Goal: Task Accomplishment & Management: Use online tool/utility

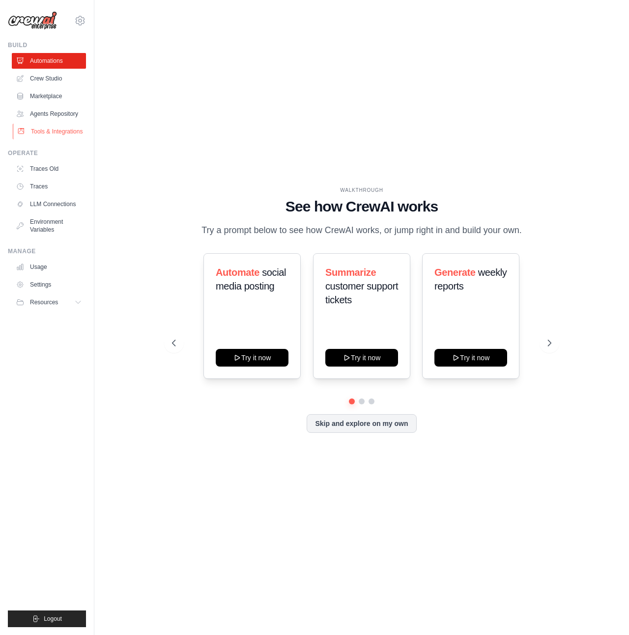
click at [40, 134] on link "Tools & Integrations" at bounding box center [50, 132] width 74 height 16
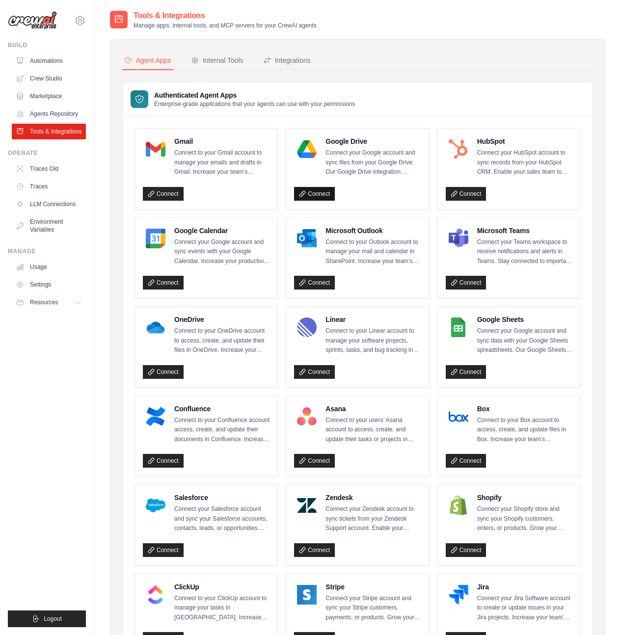
click at [313, 194] on link "Connect" at bounding box center [314, 194] width 41 height 14
click at [228, 63] on div "Internal Tools" at bounding box center [217, 60] width 53 height 10
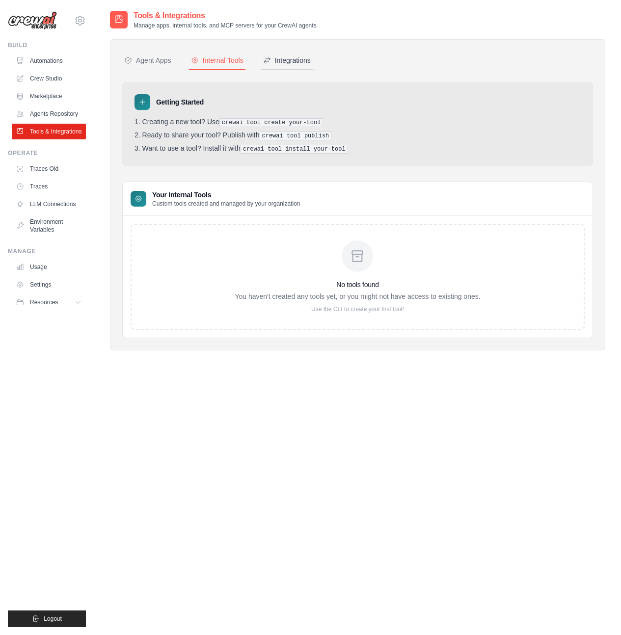
click at [311, 65] on div "Integrations" at bounding box center [287, 60] width 48 height 10
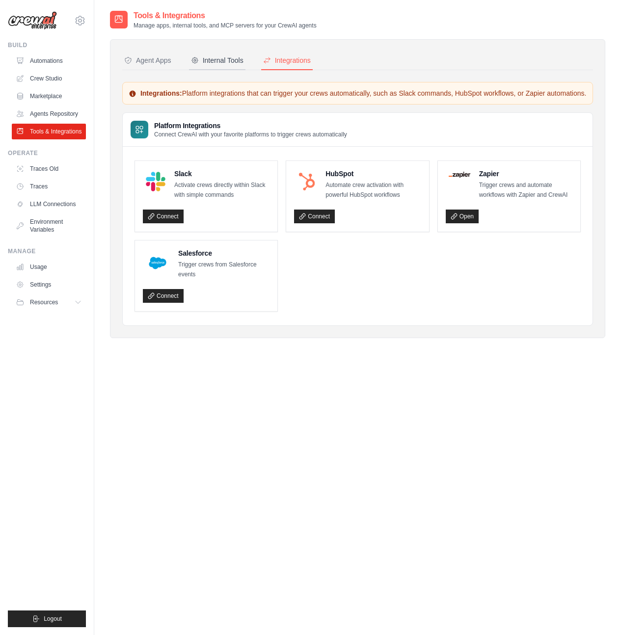
click at [226, 64] on div "Internal Tools" at bounding box center [217, 60] width 53 height 10
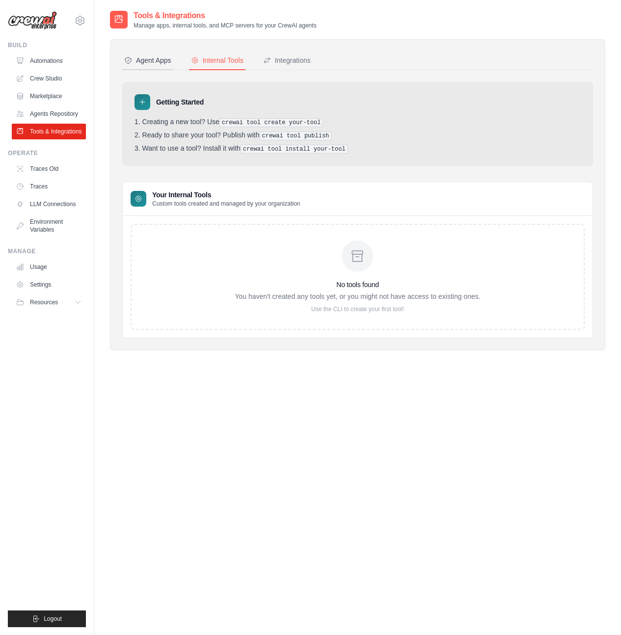
click at [173, 68] on button "Agent Apps" at bounding box center [147, 61] width 51 height 19
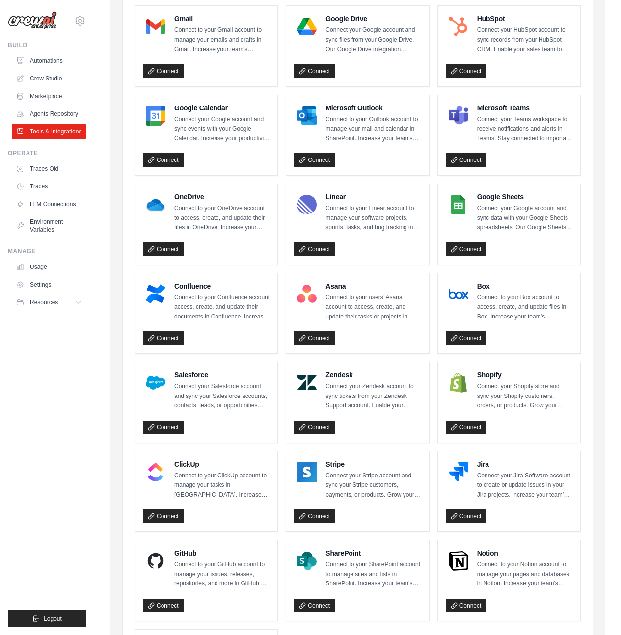
scroll to position [95, 0]
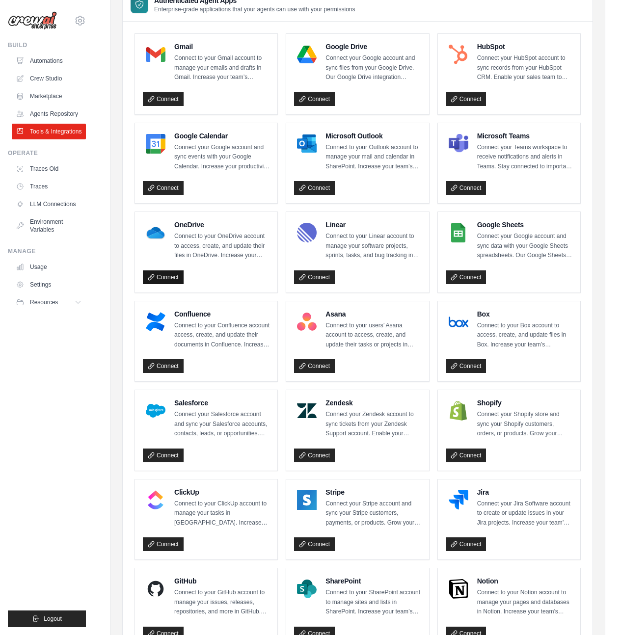
click at [158, 272] on link "Connect" at bounding box center [163, 278] width 41 height 14
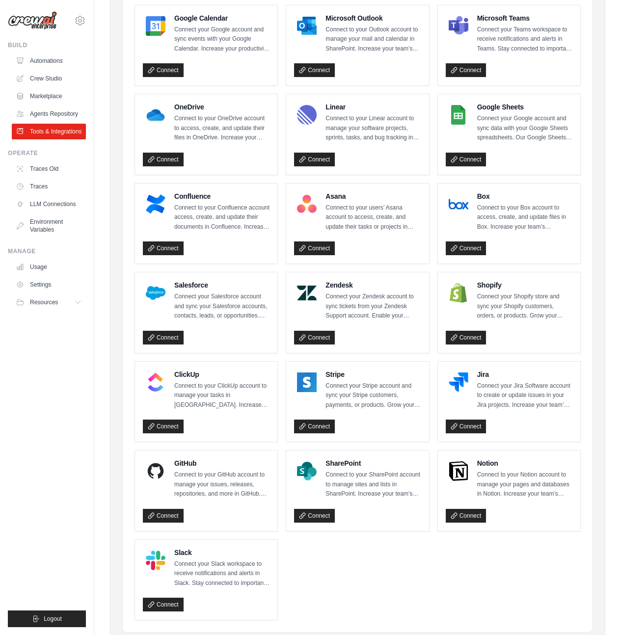
scroll to position [244, 0]
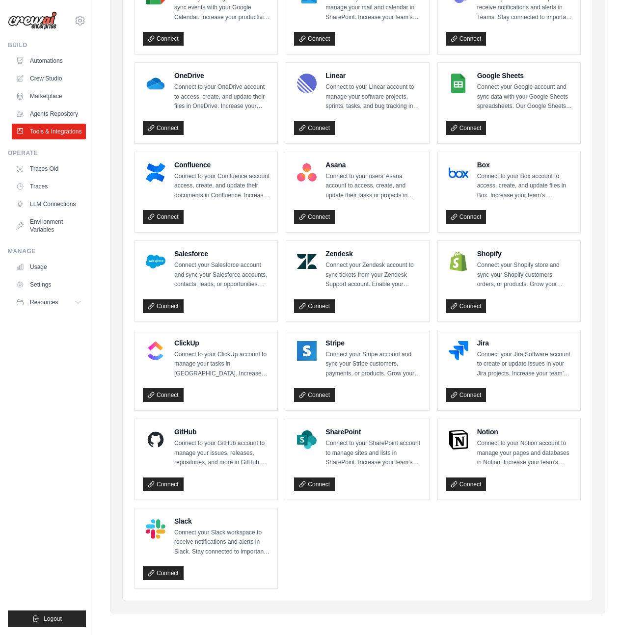
click at [212, 454] on p "Connect to your GitHub account to manage your issues, releases, repositories, a…" at bounding box center [221, 453] width 95 height 29
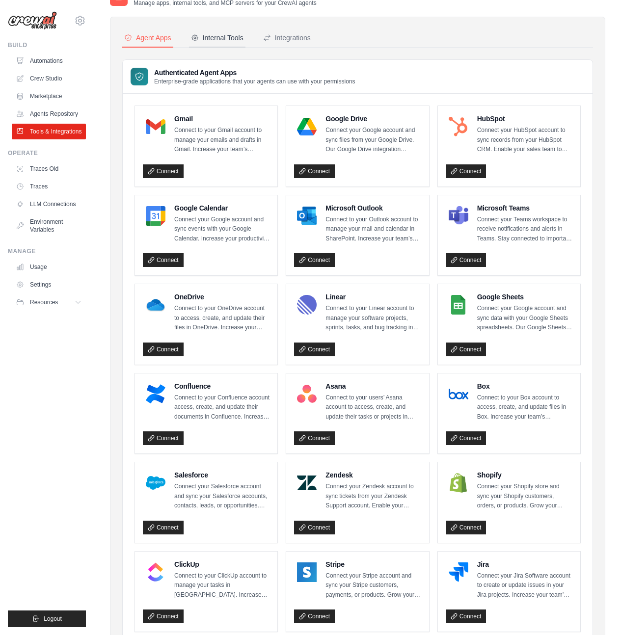
click at [213, 40] on div "Internal Tools" at bounding box center [217, 38] width 53 height 10
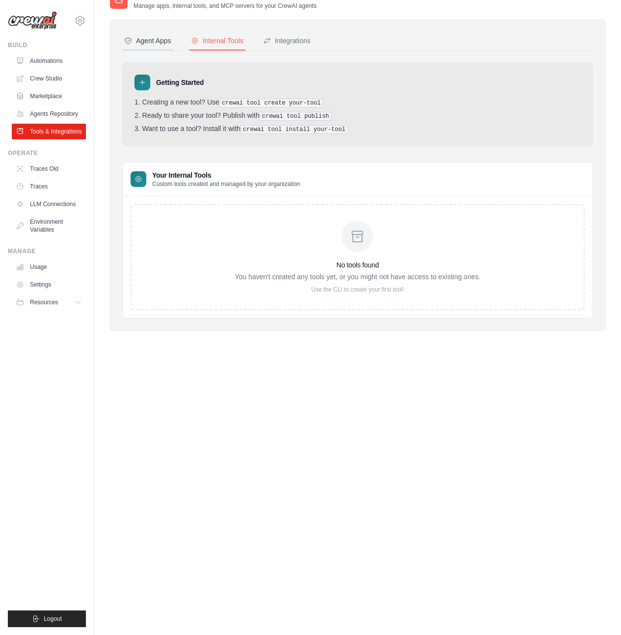
click at [155, 38] on div "Agent Apps" at bounding box center [147, 41] width 47 height 10
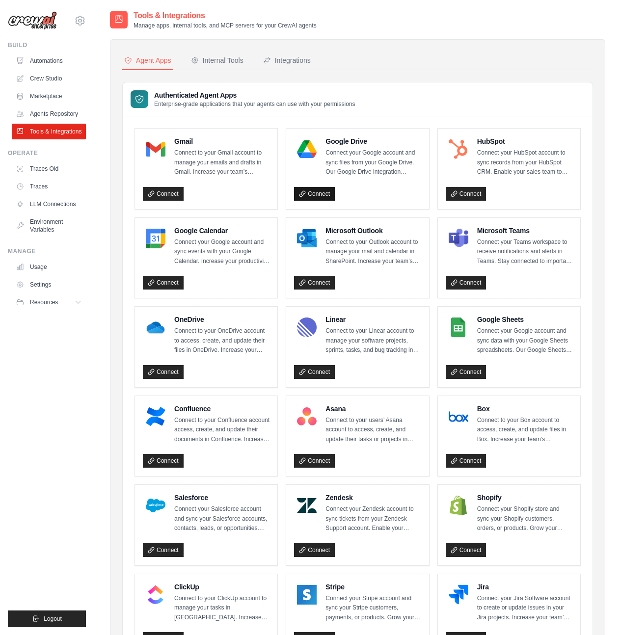
click at [326, 196] on link "Connect" at bounding box center [314, 194] width 41 height 14
click at [217, 63] on div "Internal Tools" at bounding box center [217, 60] width 53 height 10
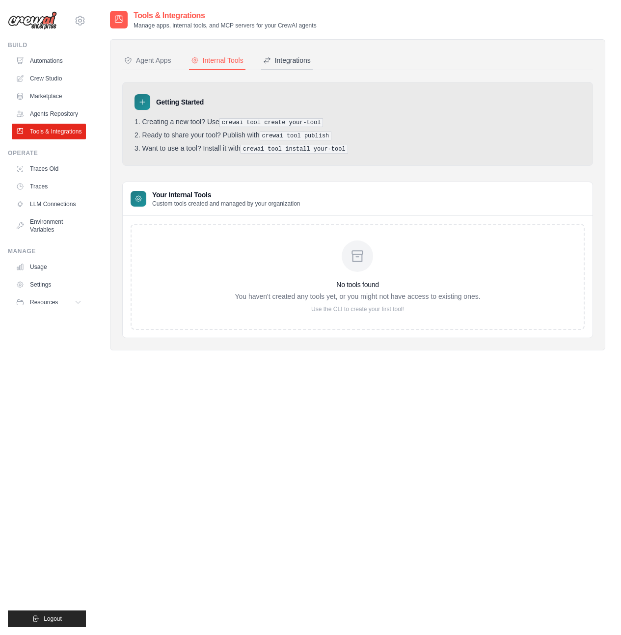
click at [291, 61] on div "Integrations" at bounding box center [287, 60] width 48 height 10
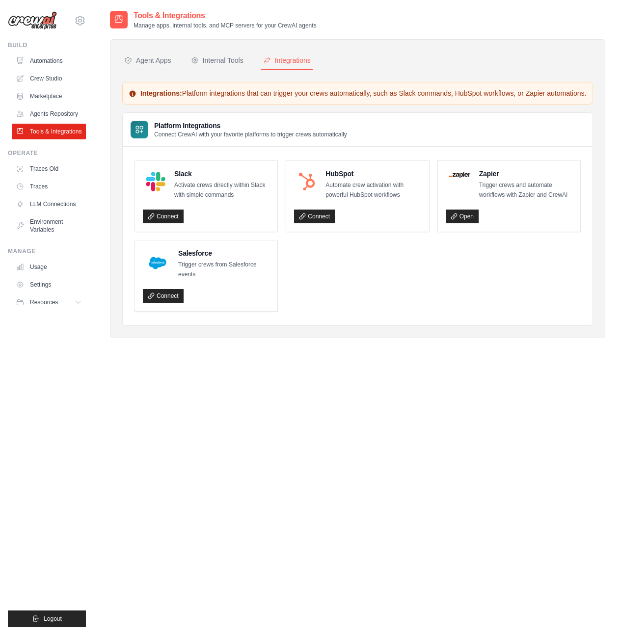
drag, startPoint x: 341, startPoint y: 26, endPoint x: 129, endPoint y: 26, distance: 211.6
click at [129, 26] on div "Tools & Integrations Manage apps, internal tools, and MCP servers for your Crew…" at bounding box center [357, 20] width 495 height 20
click at [153, 26] on p "Manage apps, internal tools, and MCP servers for your CrewAI agents" at bounding box center [225, 26] width 183 height 8
click at [228, 48] on div "Agent Apps Internal Tools Integrations Authenticated Agent Apps Enterprise-grad…" at bounding box center [357, 188] width 495 height 299
click at [226, 52] on button "Internal Tools" at bounding box center [217, 61] width 56 height 19
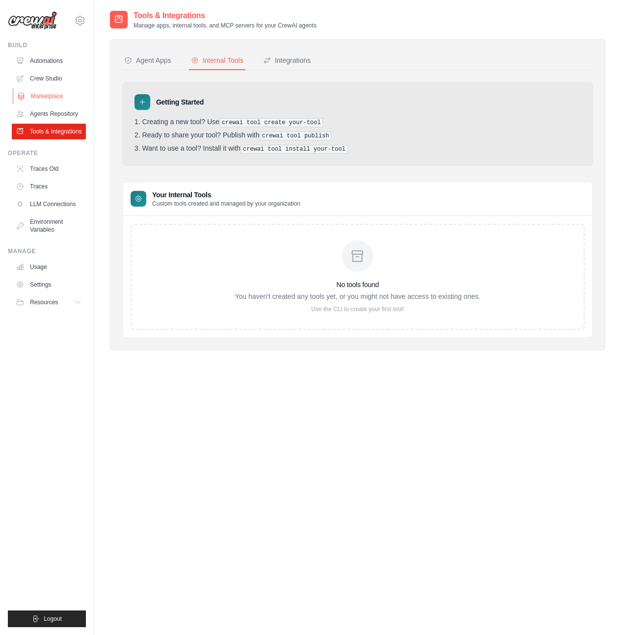
click at [56, 94] on link "Marketplace" at bounding box center [50, 96] width 74 height 16
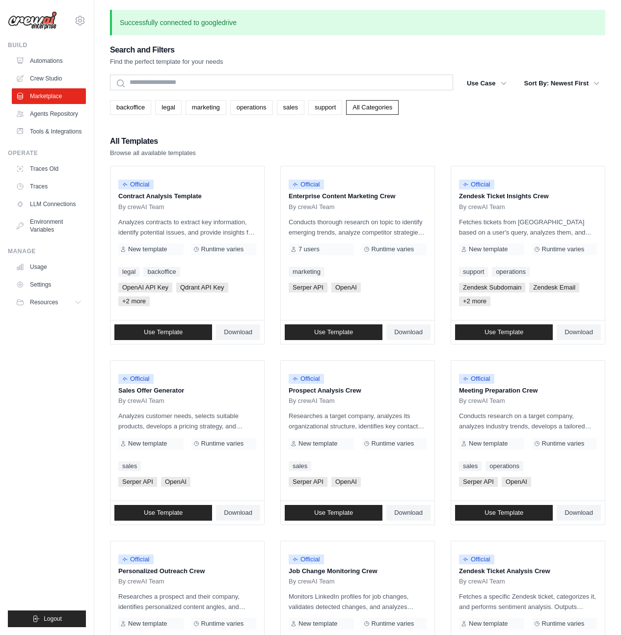
scroll to position [175, 0]
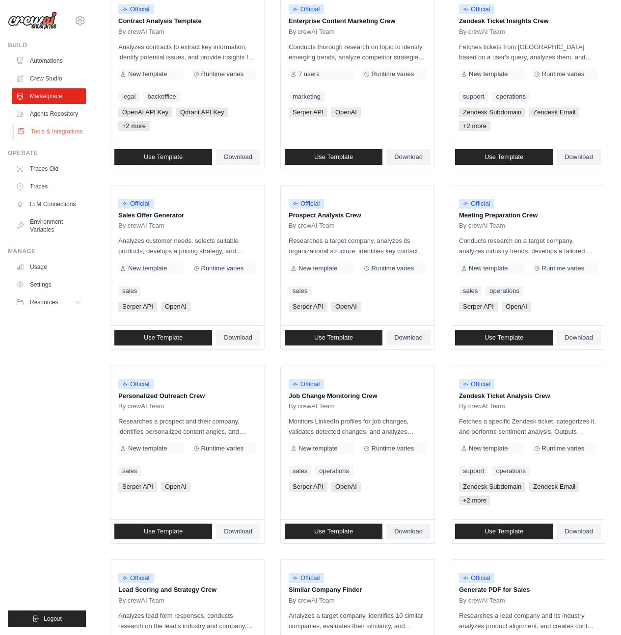
click at [42, 136] on link "Tools & Integrations" at bounding box center [50, 132] width 74 height 16
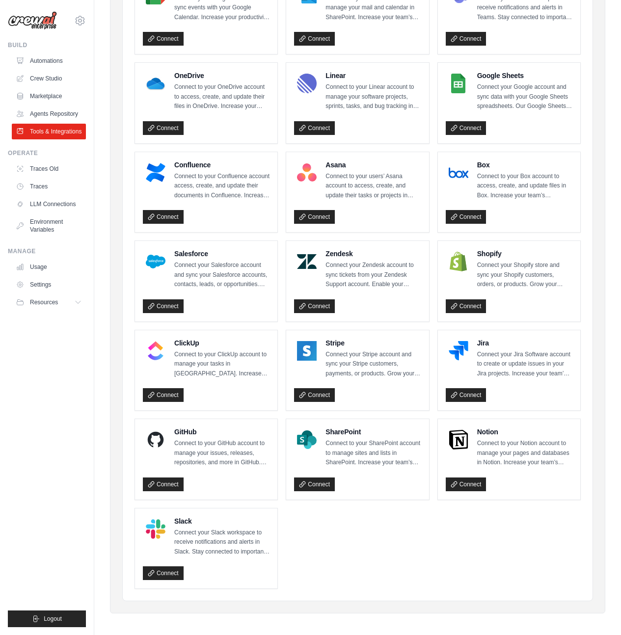
scroll to position [30, 0]
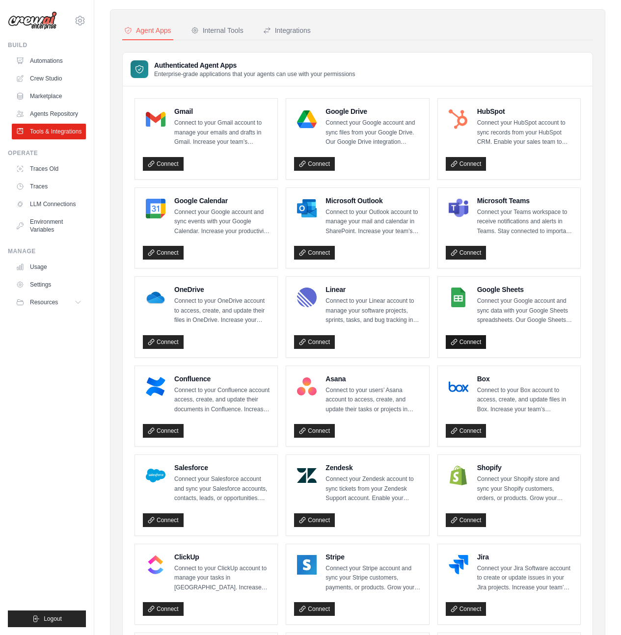
click at [472, 342] on link "Connect" at bounding box center [466, 342] width 41 height 14
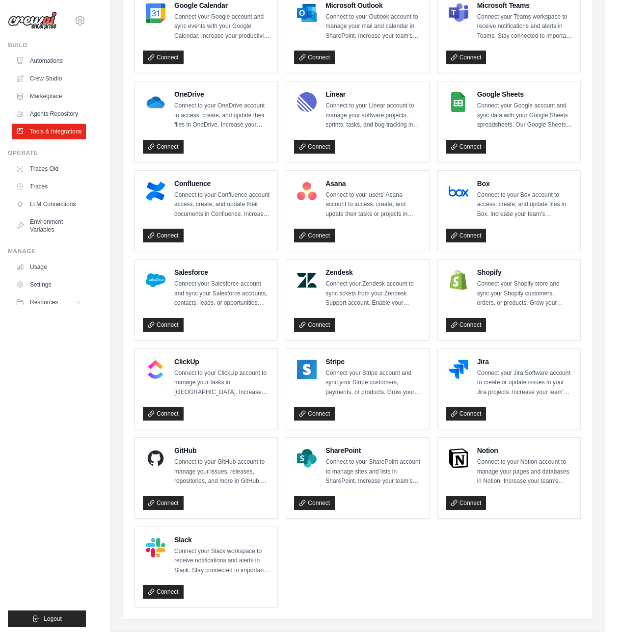
scroll to position [244, 0]
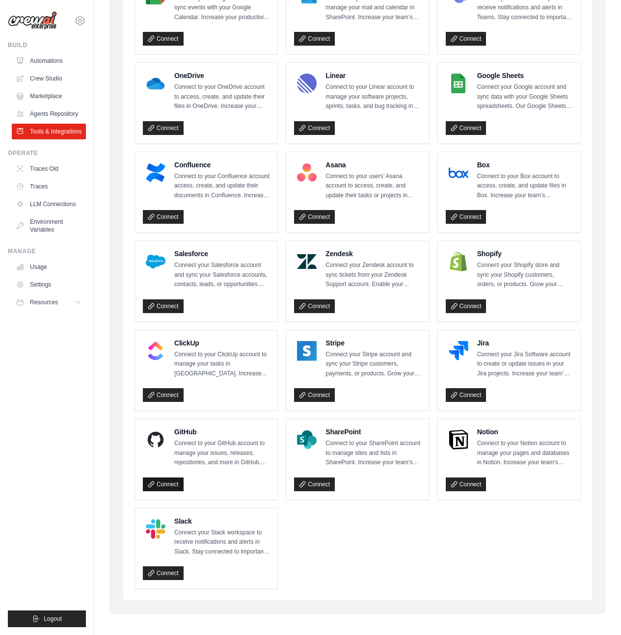
click at [167, 480] on link "Connect" at bounding box center [163, 485] width 41 height 14
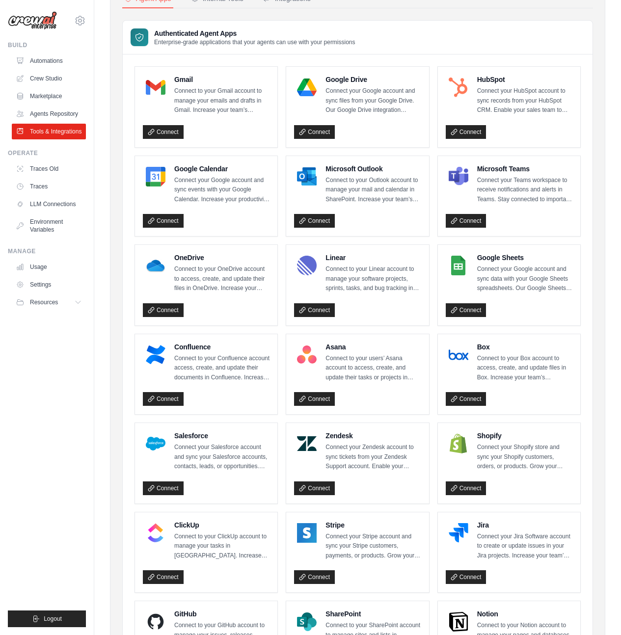
scroll to position [0, 0]
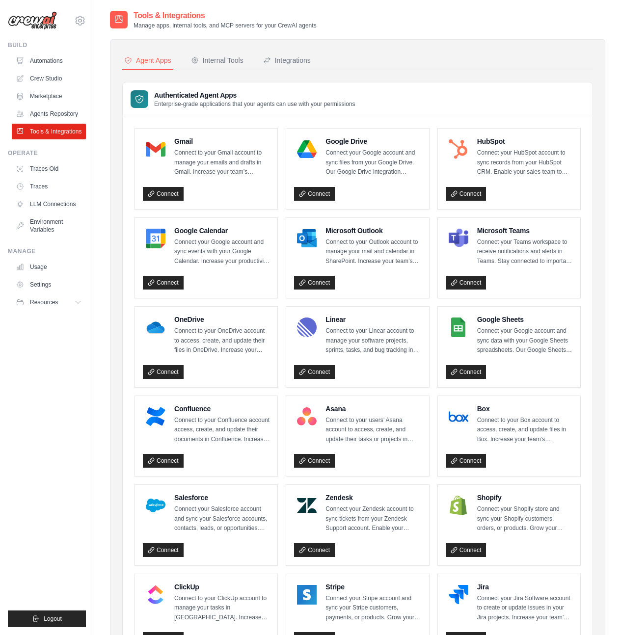
click at [190, 101] on p "Enterprise-grade applications that your agents can use with your permissions" at bounding box center [254, 104] width 201 height 8
click at [235, 64] on div "Internal Tools" at bounding box center [217, 60] width 53 height 10
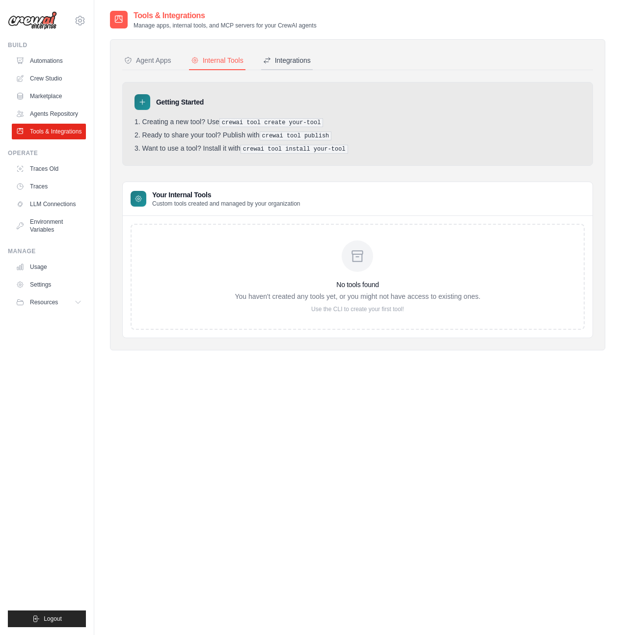
click at [311, 63] on div "Integrations" at bounding box center [287, 60] width 48 height 10
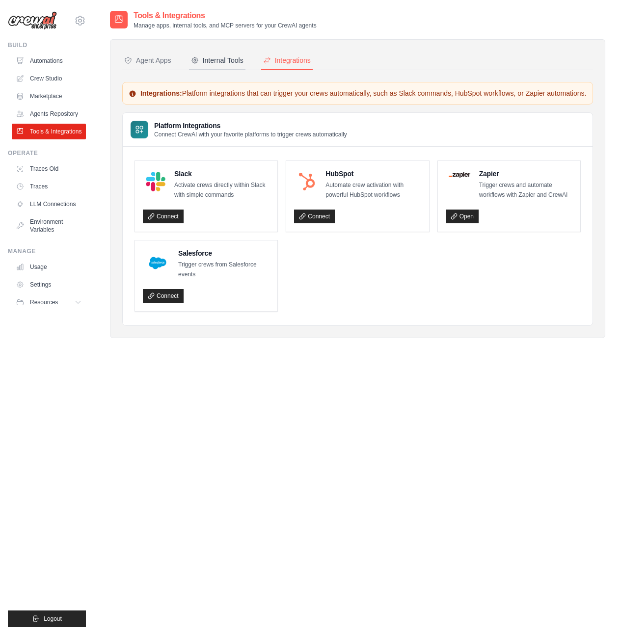
click at [239, 62] on div "Internal Tools" at bounding box center [217, 60] width 53 height 10
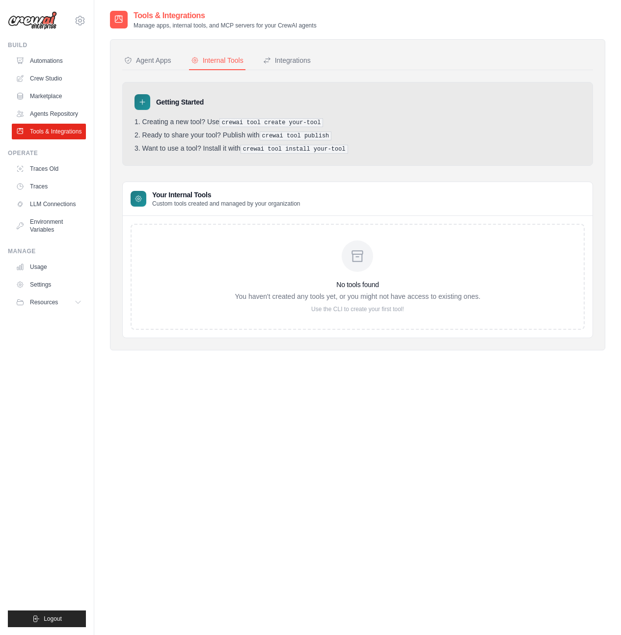
click at [142, 103] on icon at bounding box center [142, 102] width 5 height 5
click at [51, 306] on span "Resources" at bounding box center [45, 303] width 28 height 8
click at [48, 293] on link "Settings" at bounding box center [50, 285] width 74 height 16
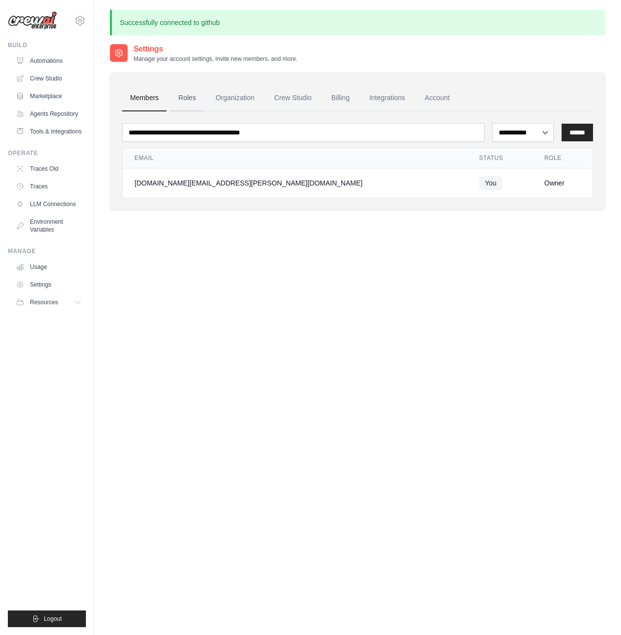
click at [184, 99] on link "Roles" at bounding box center [186, 98] width 33 height 27
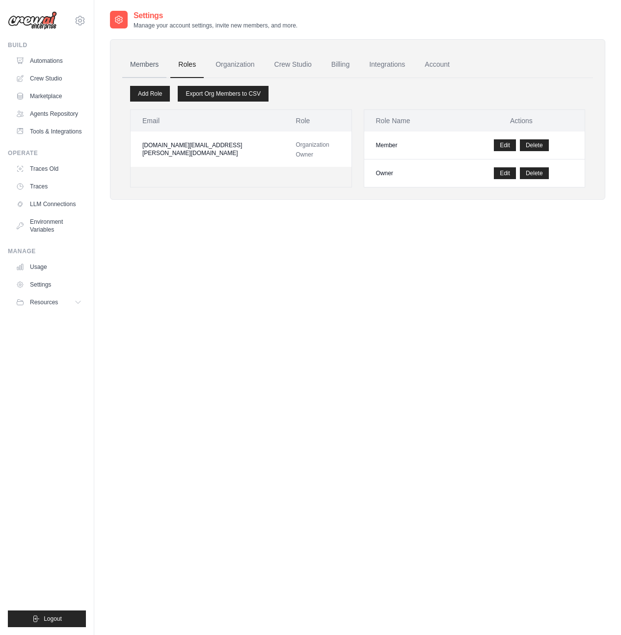
click at [144, 62] on link "Members" at bounding box center [144, 65] width 44 height 27
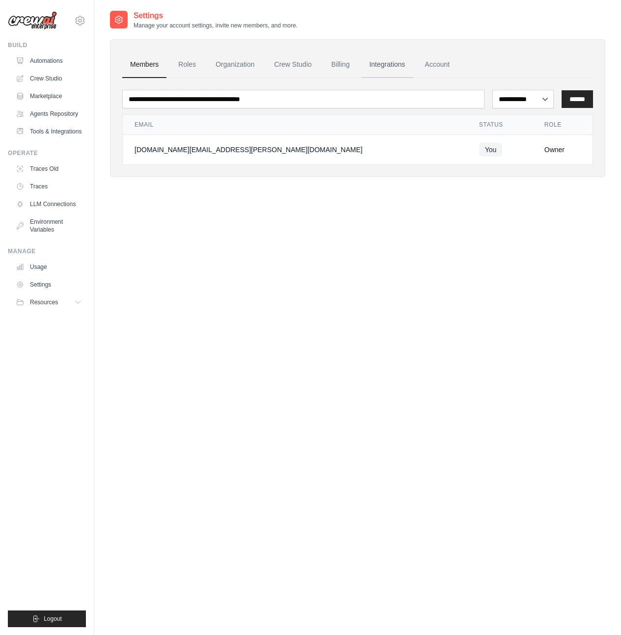
click at [381, 63] on link "Integrations" at bounding box center [387, 65] width 52 height 27
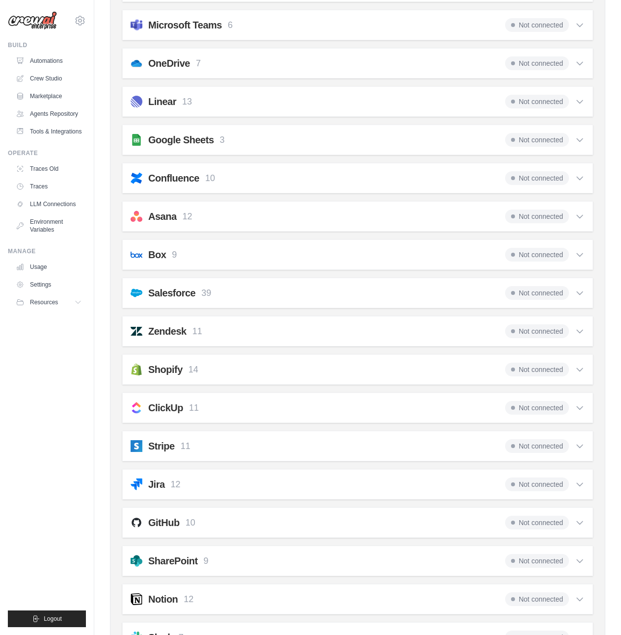
scroll to position [484, 0]
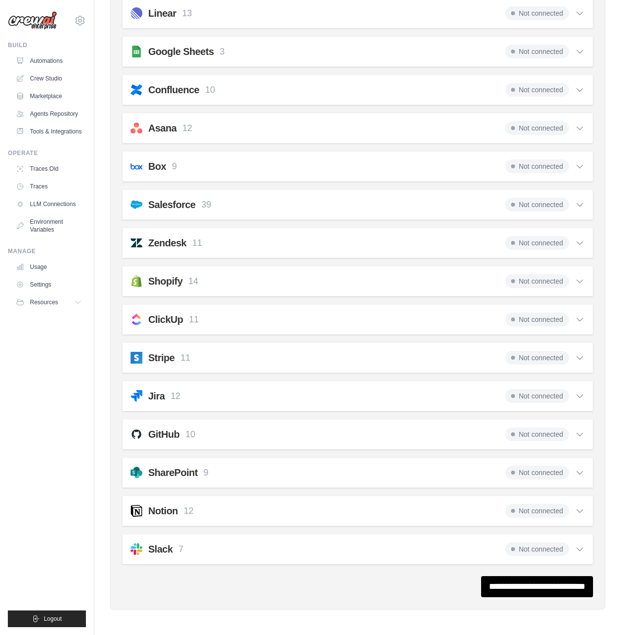
click at [175, 513] on h2 "Notion" at bounding box center [162, 511] width 29 height 14
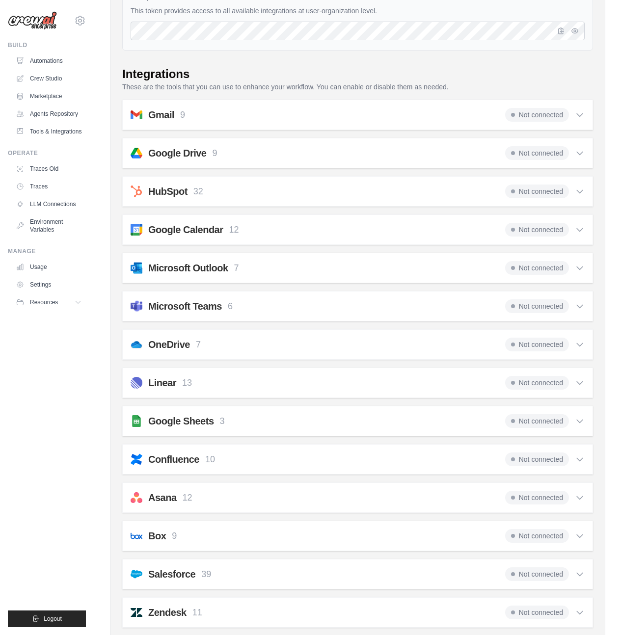
scroll to position [108, 0]
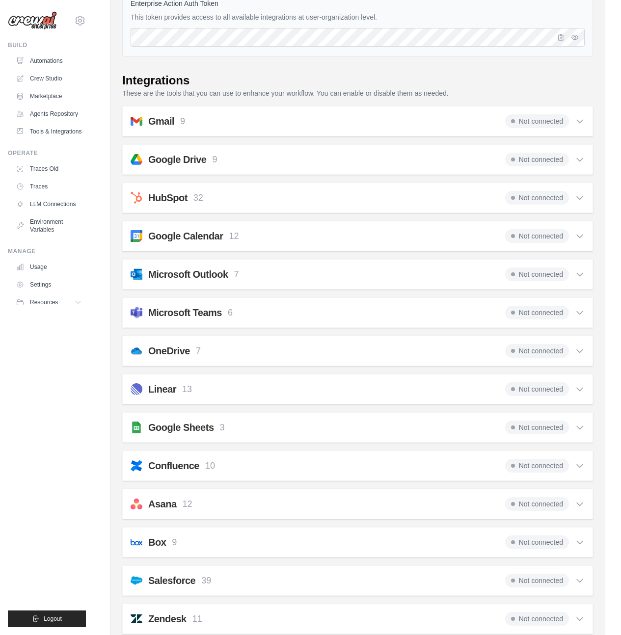
click at [216, 161] on p "9" at bounding box center [214, 159] width 5 height 13
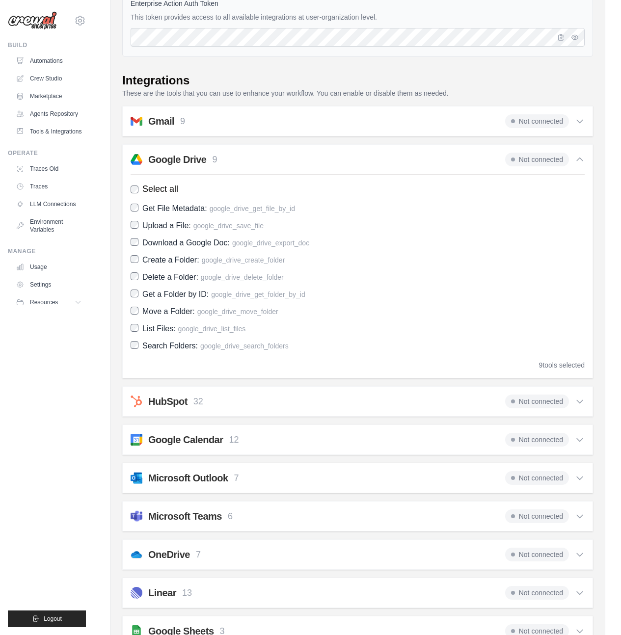
scroll to position [0, 0]
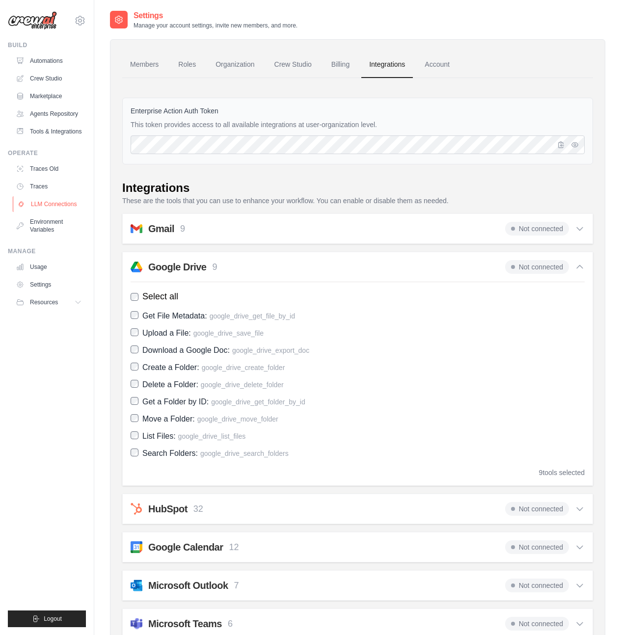
click at [57, 212] on link "LLM Connections" at bounding box center [50, 204] width 74 height 16
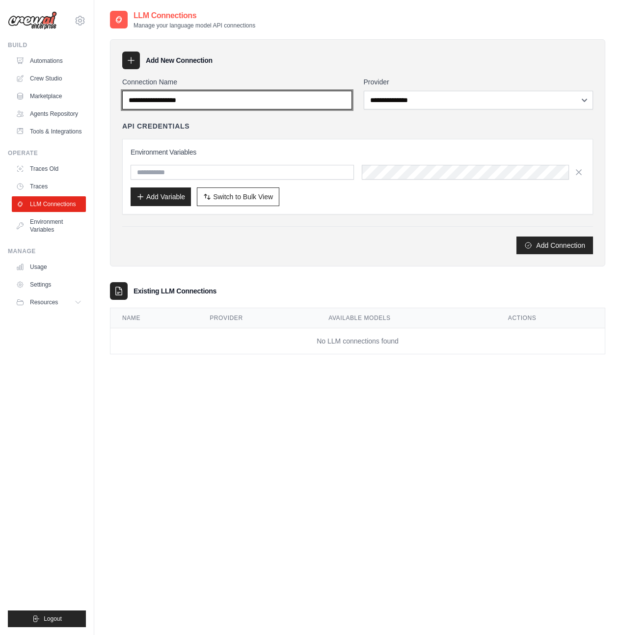
click at [192, 99] on input "Connection Name" at bounding box center [237, 100] width 230 height 19
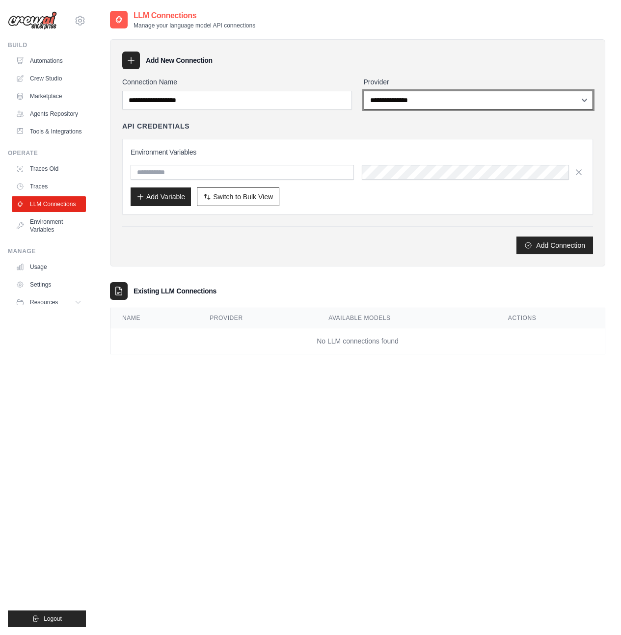
click at [438, 99] on select "**********" at bounding box center [479, 100] width 230 height 19
select select "******"
click at [364, 91] on select "**********" at bounding box center [479, 100] width 230 height 19
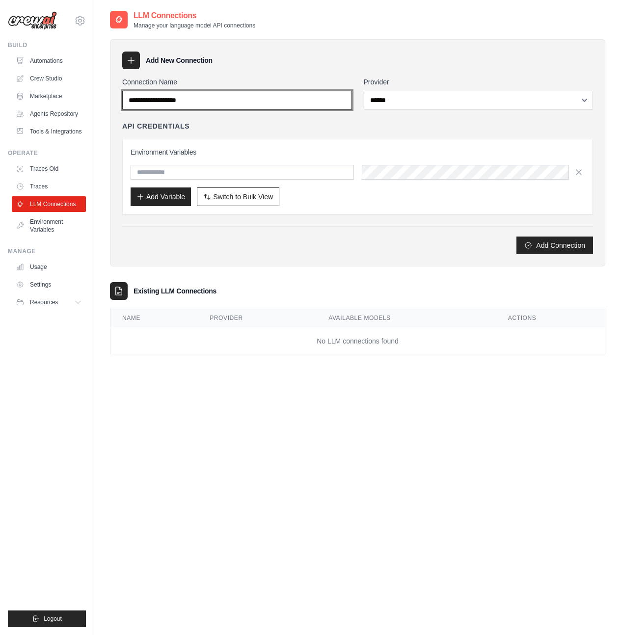
click at [286, 103] on input "Connection Name" at bounding box center [237, 100] width 230 height 19
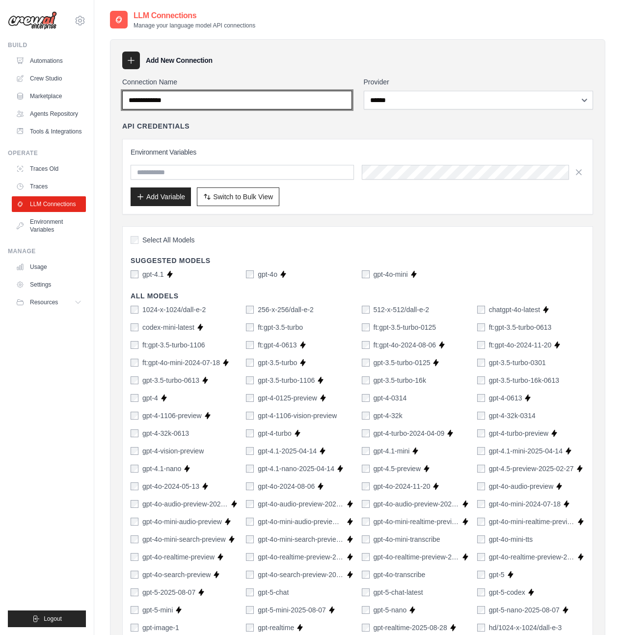
type input "**********"
click at [386, 125] on div "API Credentials" at bounding box center [357, 126] width 471 height 10
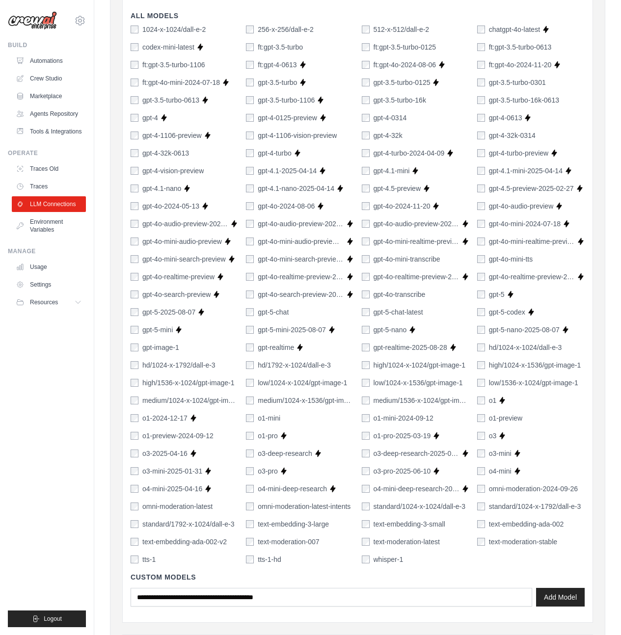
scroll to position [61, 0]
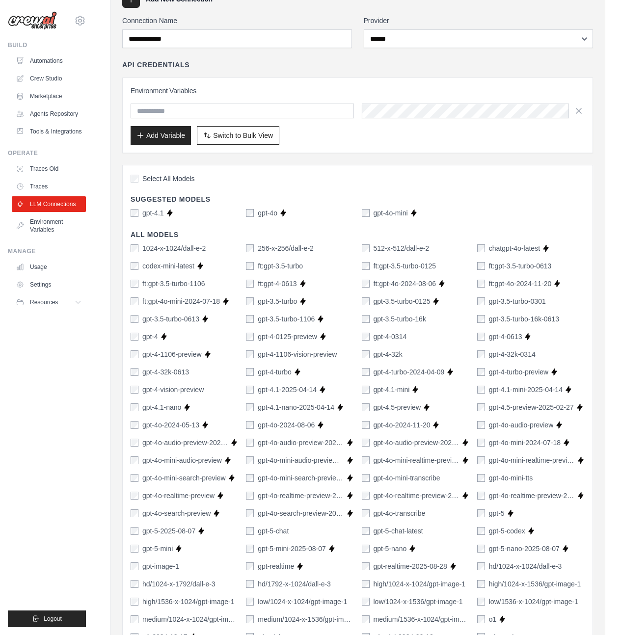
click at [302, 184] on div "Select All Models" at bounding box center [358, 179] width 454 height 13
click at [572, 196] on h4 "Suggested Models" at bounding box center [358, 199] width 454 height 10
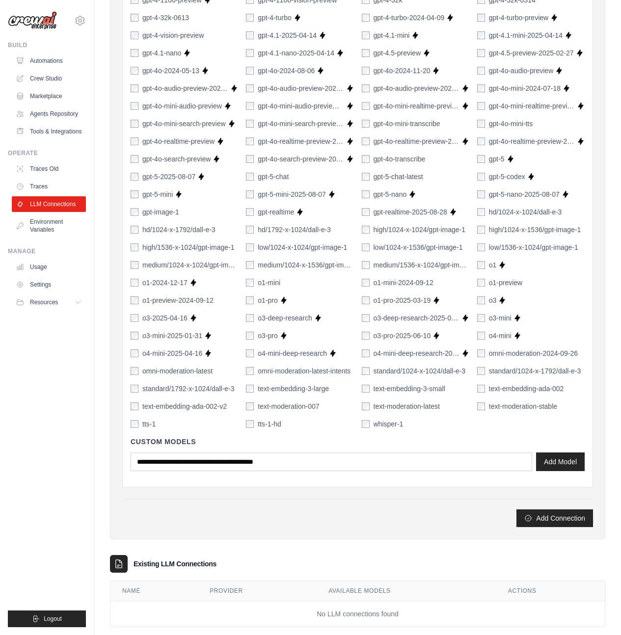
scroll to position [434, 0]
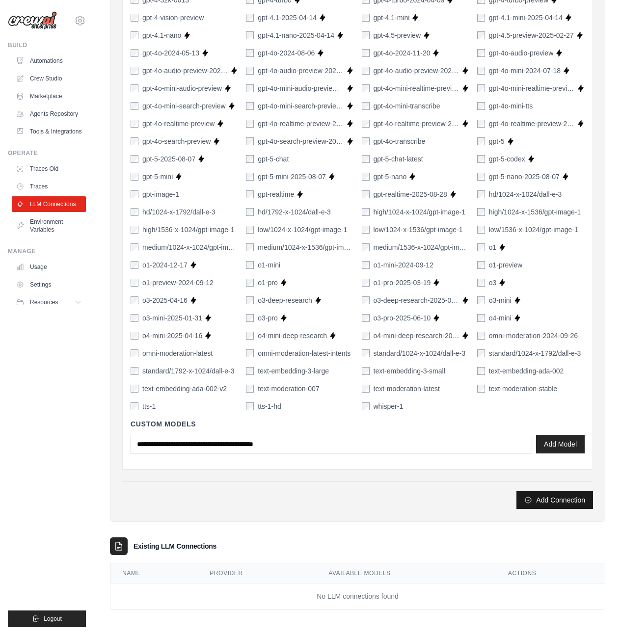
click at [559, 492] on button "Add Connection" at bounding box center [555, 501] width 77 height 18
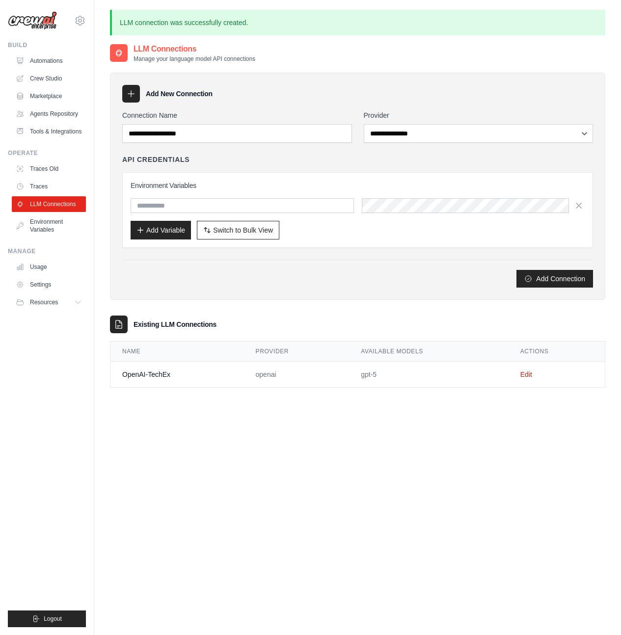
click at [492, 406] on div "**********" at bounding box center [357, 360] width 495 height 635
click at [526, 374] on link "Edit" at bounding box center [526, 375] width 12 height 8
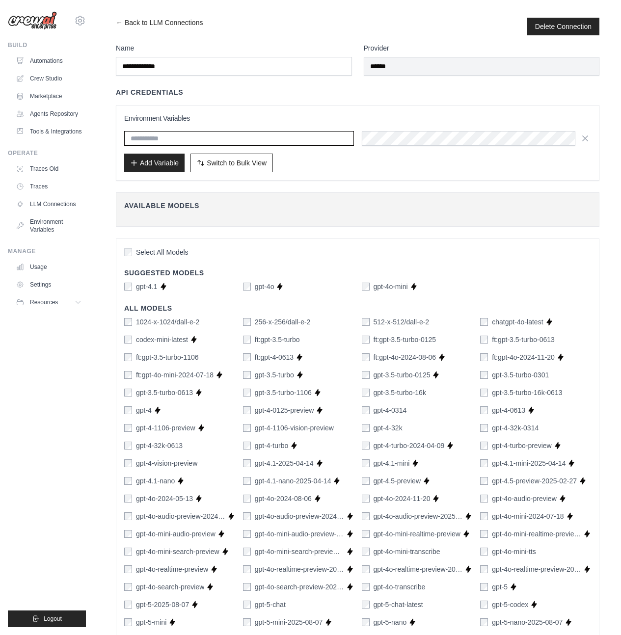
click at [212, 139] on input "text" at bounding box center [239, 138] width 230 height 15
click at [300, 203] on h4 "Available Models" at bounding box center [357, 206] width 467 height 10
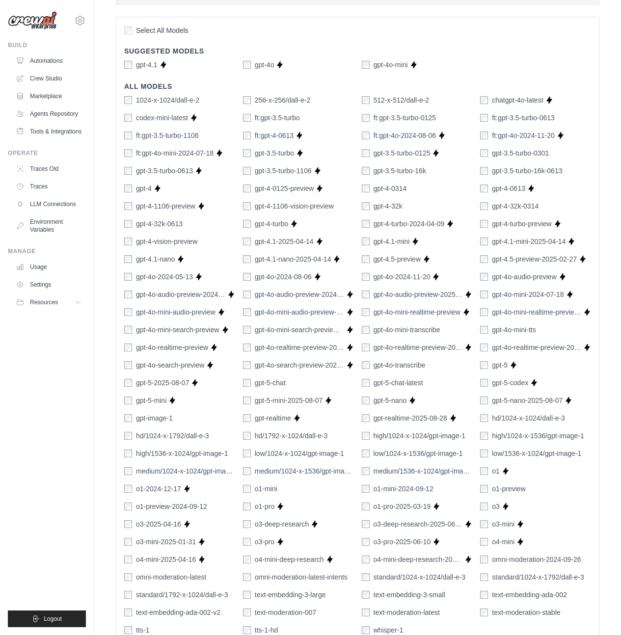
scroll to position [330, 0]
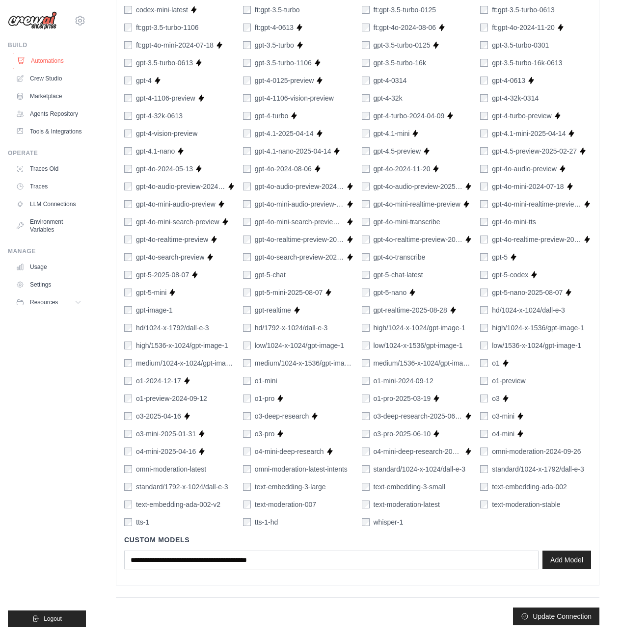
click at [51, 60] on link "Automations" at bounding box center [50, 61] width 74 height 16
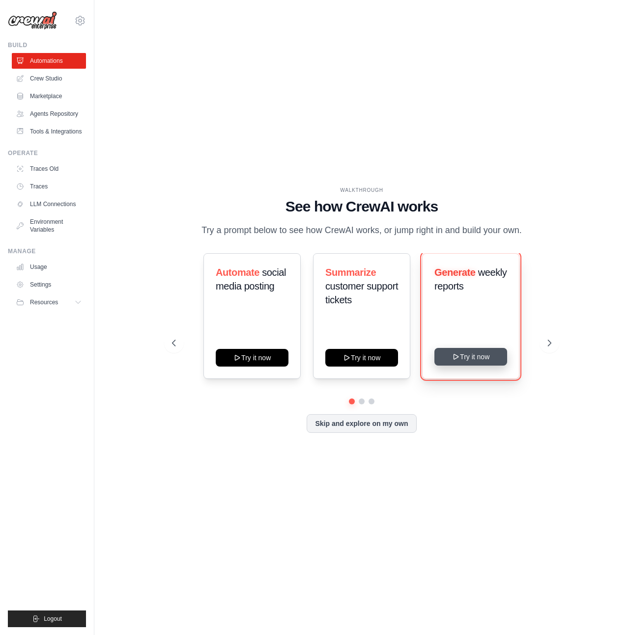
click at [456, 366] on button "Try it now" at bounding box center [470, 357] width 73 height 18
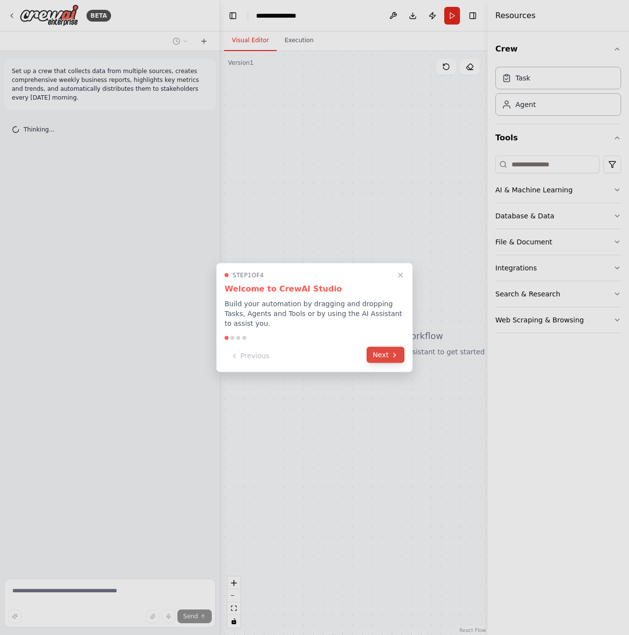
click at [382, 354] on button "Next" at bounding box center [385, 355] width 38 height 16
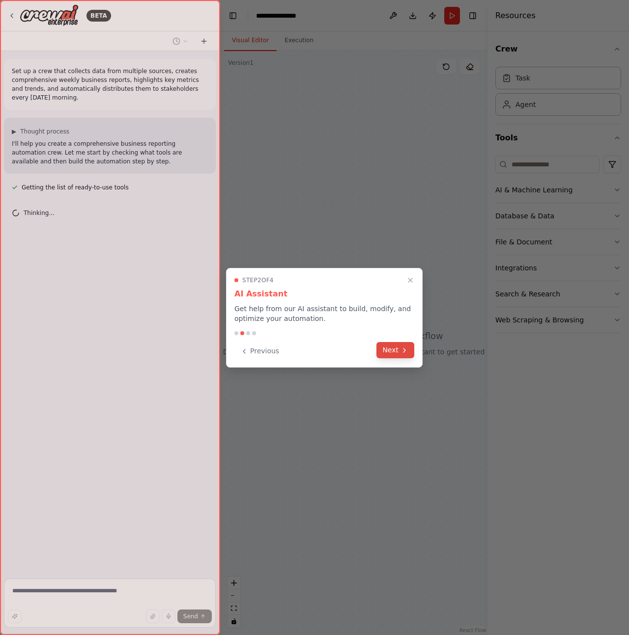
click at [387, 351] on button "Next" at bounding box center [395, 350] width 38 height 16
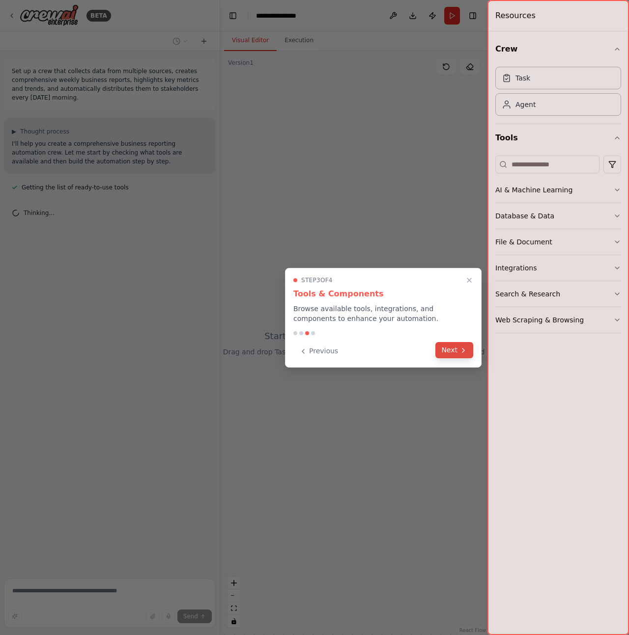
click at [455, 349] on button "Next" at bounding box center [454, 350] width 38 height 16
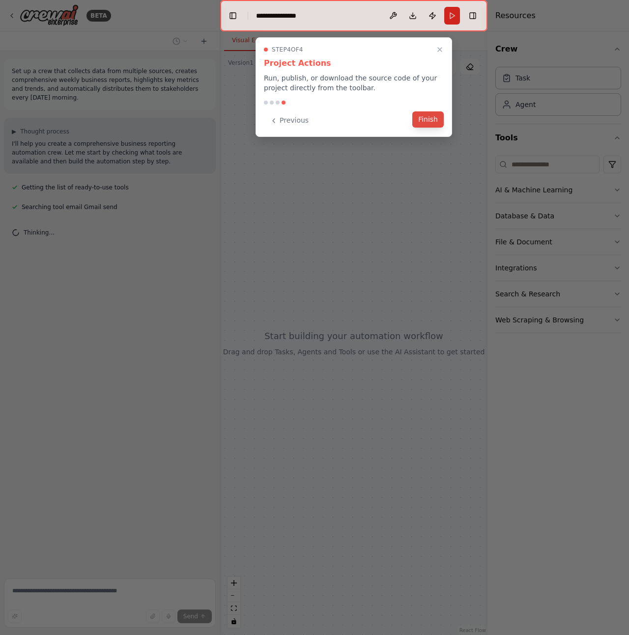
click at [432, 121] on button "Finish" at bounding box center [427, 119] width 31 height 16
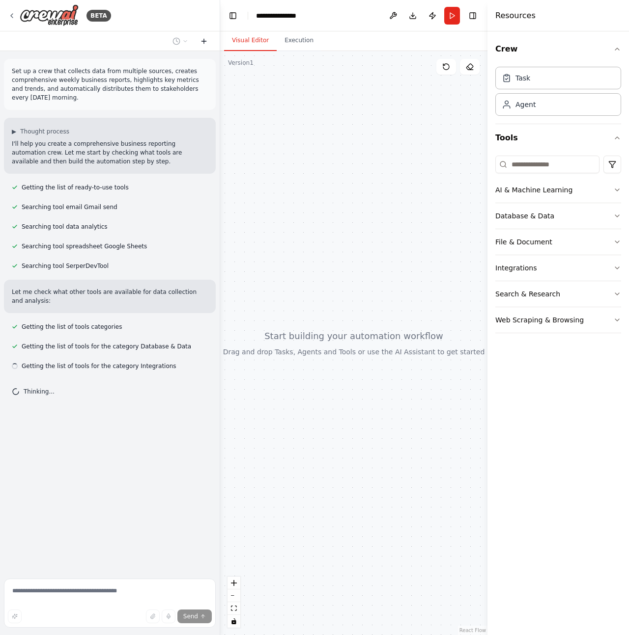
click at [204, 40] on icon at bounding box center [204, 41] width 0 height 4
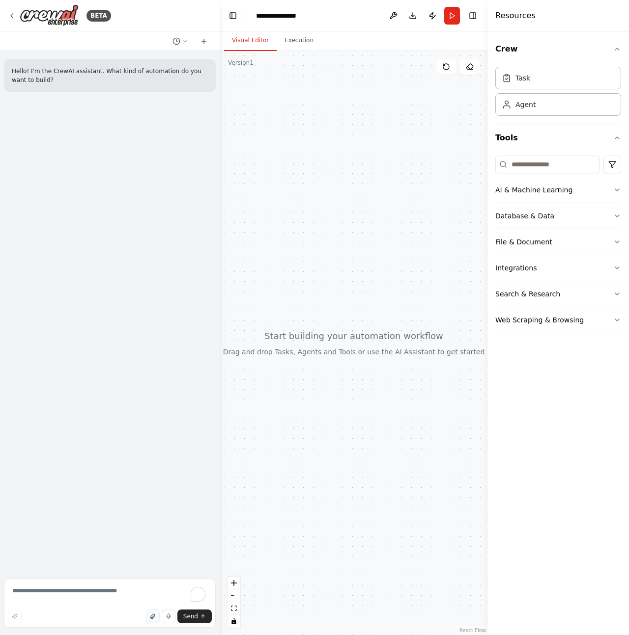
click at [152, 616] on icon "button" at bounding box center [153, 617] width 6 height 6
click at [154, 616] on icon "button" at bounding box center [152, 616] width 4 height 5
click at [566, 240] on button "File & Document" at bounding box center [558, 242] width 126 height 26
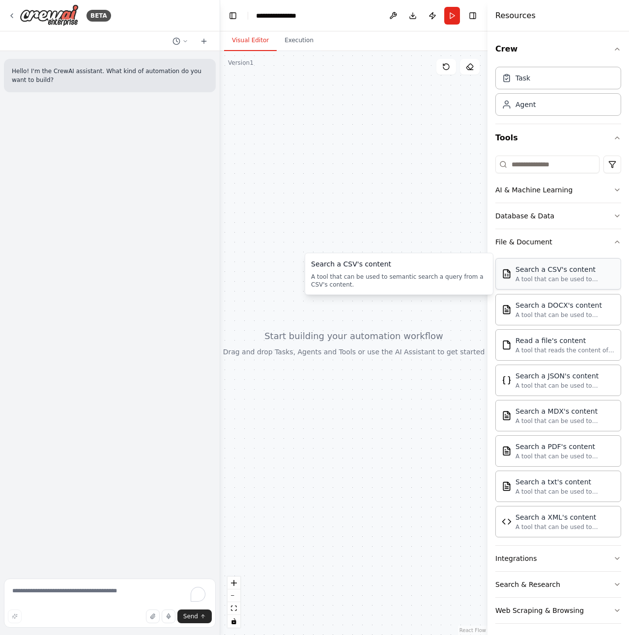
click at [559, 288] on div "Search a CSV's content A tool that can be used to semantic search a query from …" at bounding box center [558, 273] width 126 height 31
click at [560, 277] on div "A tool that can be used to semantic search a query from a CSV's content." at bounding box center [564, 279] width 99 height 8
click at [529, 283] on div "Search a CSV's content A tool that can be used to semantic search a query from …" at bounding box center [558, 273] width 126 height 31
click at [548, 313] on div "A tool that can be used to semantic search a query from a DOCX's content." at bounding box center [564, 315] width 99 height 8
click at [551, 351] on div "A tool that reads the content of a file. To use this tool, provide a 'file_path…" at bounding box center [564, 350] width 99 height 8
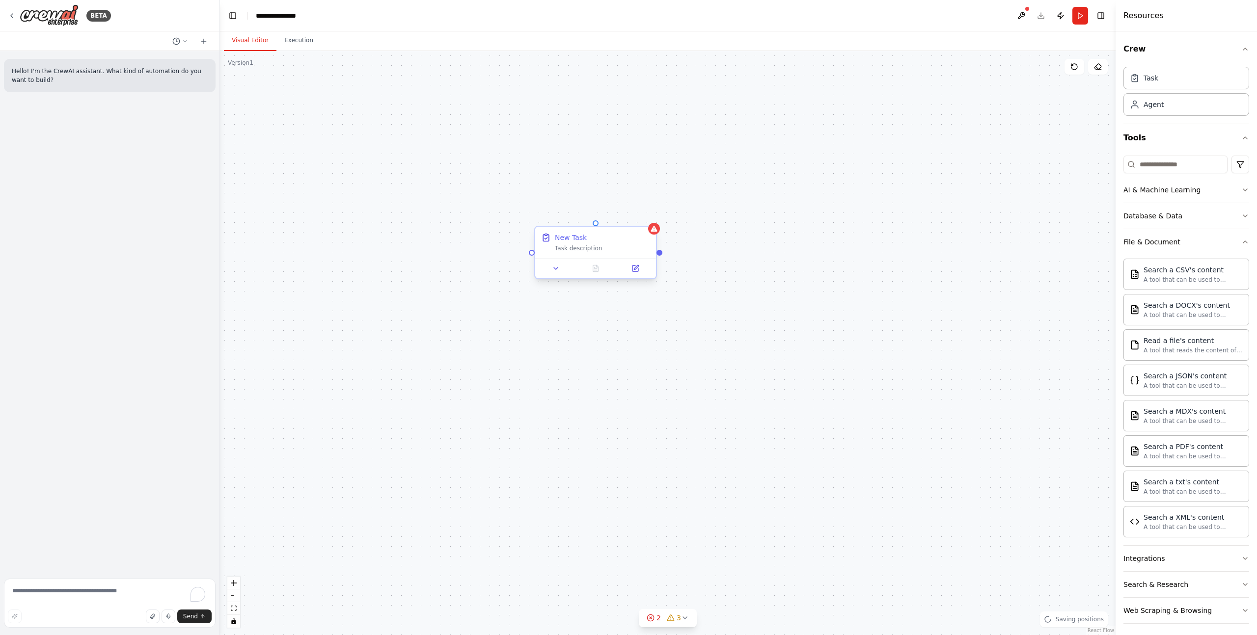
click at [596, 250] on div "Task description" at bounding box center [602, 249] width 95 height 8
drag, startPoint x: 742, startPoint y: 329, endPoint x: 626, endPoint y: 313, distance: 117.5
click at [626, 313] on div "New Task Task description" at bounding box center [668, 343] width 896 height 584
drag, startPoint x: 451, startPoint y: 193, endPoint x: 484, endPoint y: 230, distance: 49.4
click at [451, 193] on div "New Task Task description" at bounding box center [668, 343] width 896 height 584
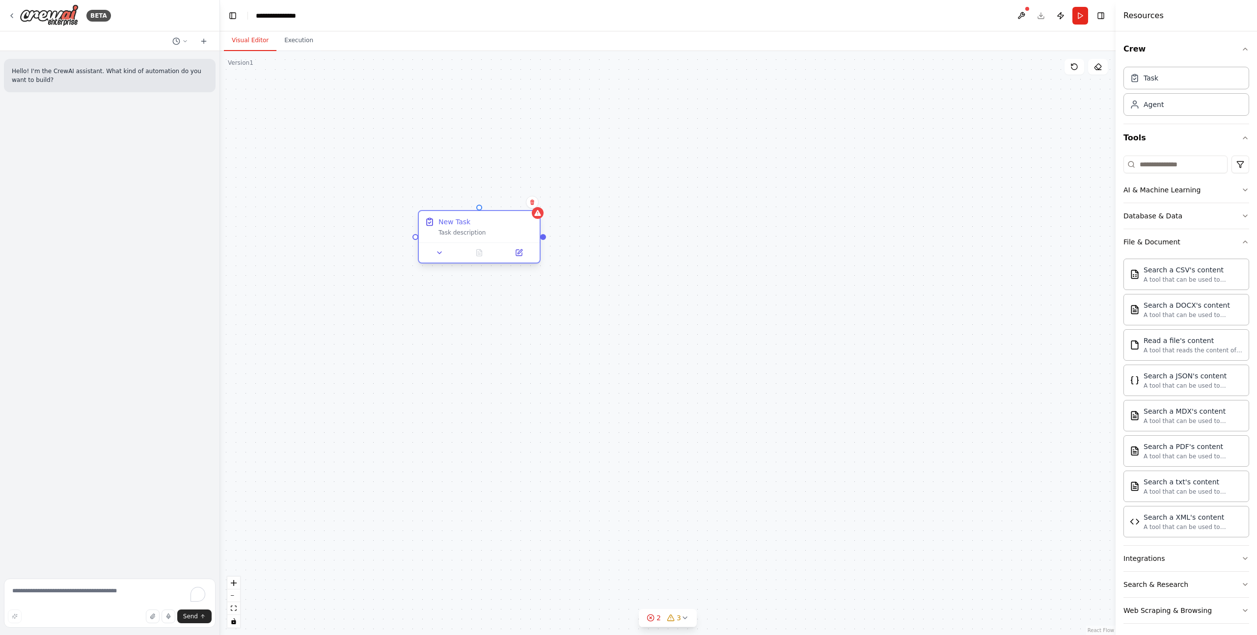
click at [486, 231] on div "Task description" at bounding box center [485, 233] width 95 height 8
click at [534, 203] on icon at bounding box center [532, 202] width 6 height 6
click at [509, 207] on button "Confirm" at bounding box center [504, 202] width 35 height 12
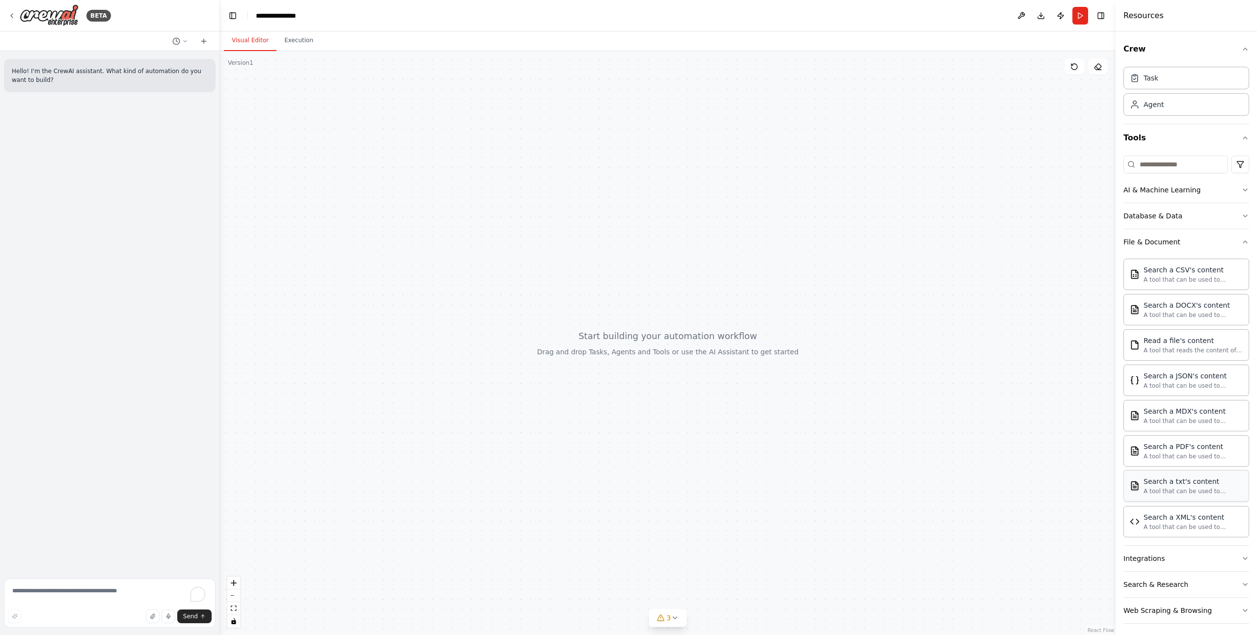
scroll to position [4, 0]
drag, startPoint x: 172, startPoint y: 618, endPoint x: 155, endPoint y: 586, distance: 36.7
click at [155, 586] on div "Send" at bounding box center [110, 605] width 212 height 53
click at [158, 617] on button "button" at bounding box center [153, 617] width 14 height 14
click at [83, 597] on textarea "To enrich screen reader interactions, please activate Accessibility in Grammarl…" at bounding box center [110, 603] width 212 height 49
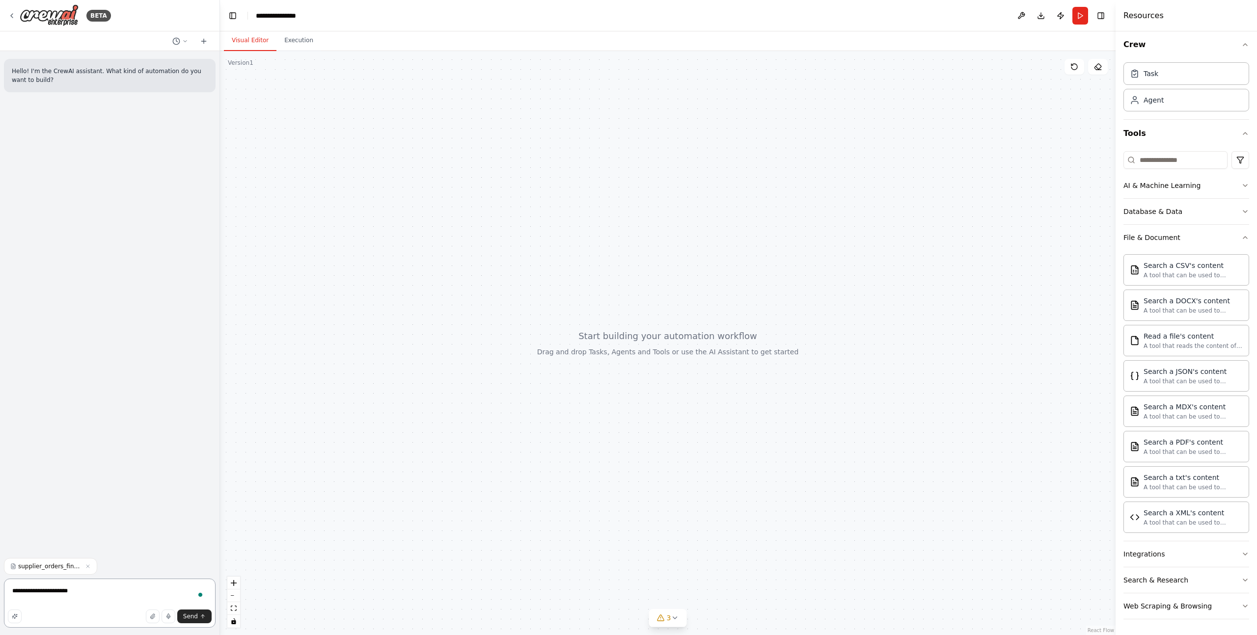
type textarea "**********"
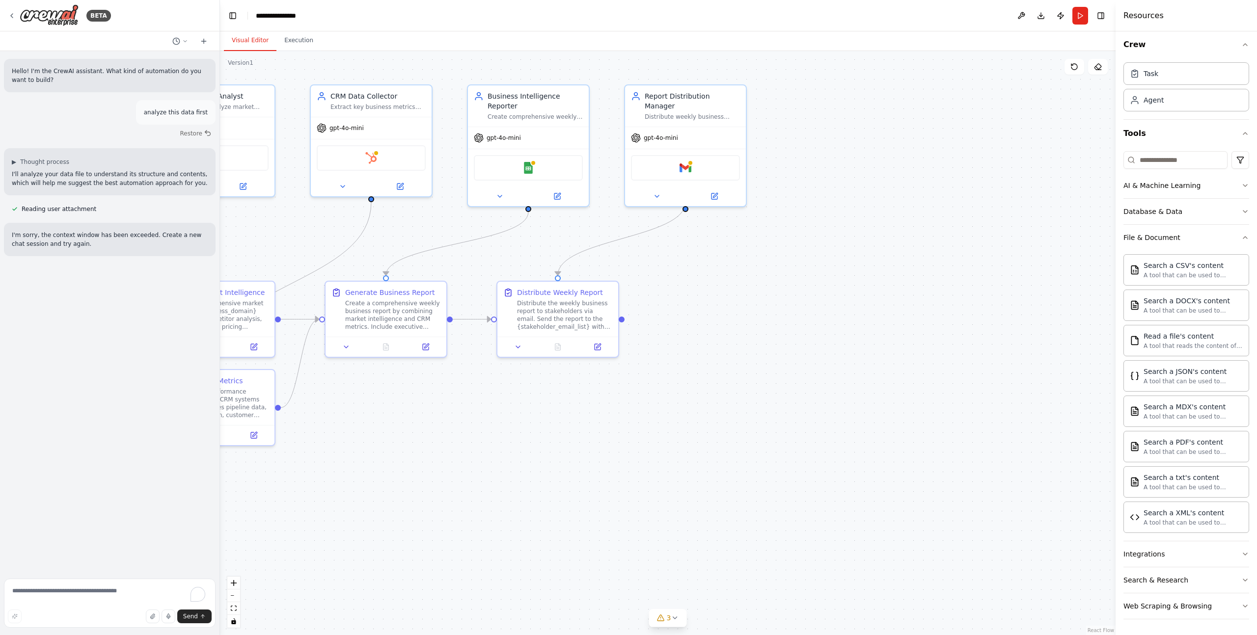
click at [311, 452] on div ".deletable-edge-delete-btn { width: 20px; height: 20px; border: 0px solid #ffff…" at bounding box center [668, 343] width 896 height 584
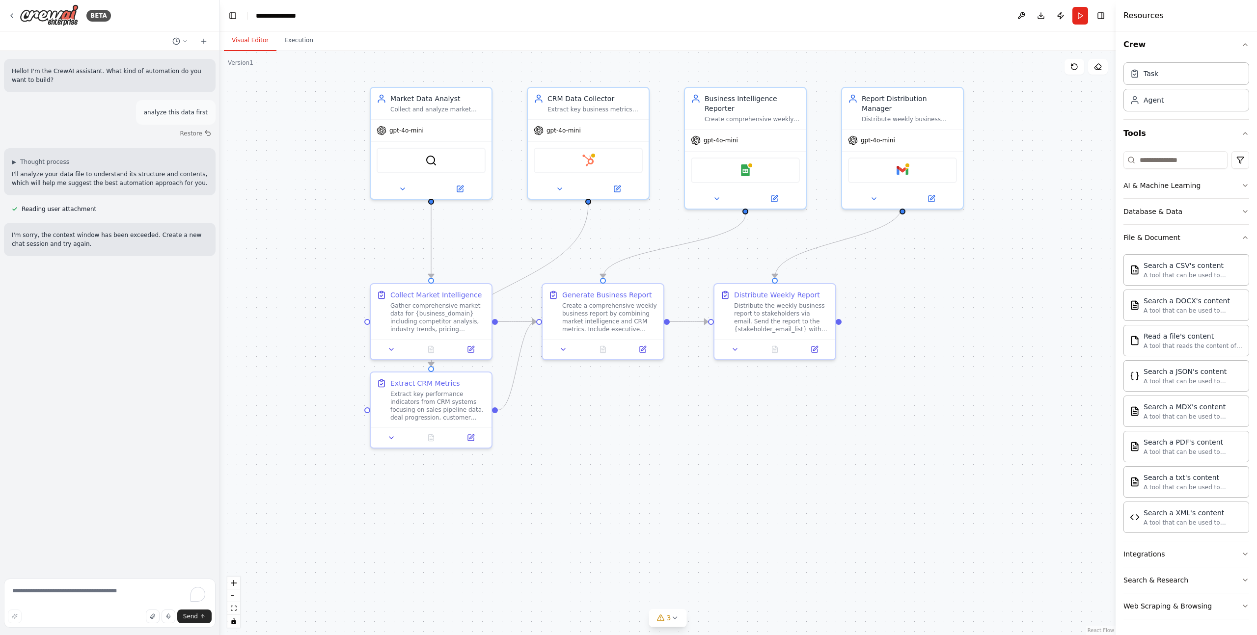
drag, startPoint x: 306, startPoint y: 478, endPoint x: 523, endPoint y: 480, distance: 217.0
click at [523, 480] on div ".deletable-edge-delete-btn { width: 20px; height: 20px; border: 0px solid #ffff…" at bounding box center [668, 343] width 896 height 584
click at [97, 586] on textarea "To enrich screen reader interactions, please activate Accessibility in Grammarl…" at bounding box center [110, 603] width 212 height 49
click at [628, 171] on img at bounding box center [745, 169] width 12 height 12
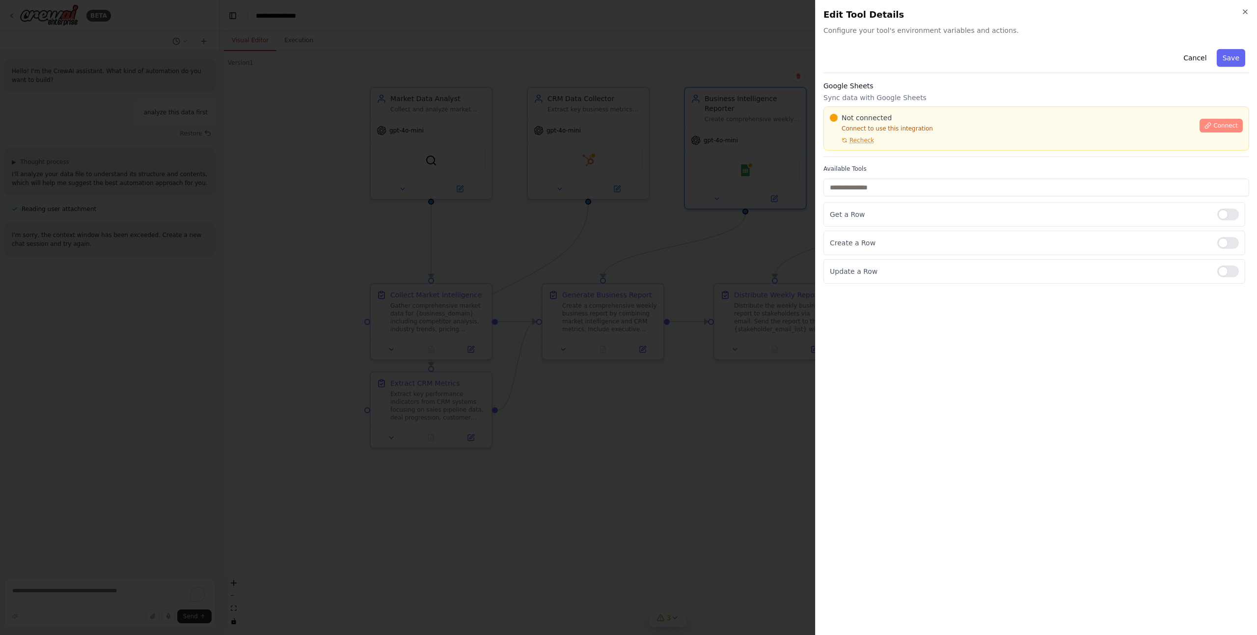
click at [628, 124] on span "Connect" at bounding box center [1225, 126] width 25 height 8
click at [628, 125] on span "Connect" at bounding box center [1225, 126] width 25 height 8
click at [628, 139] on span "Recheck" at bounding box center [861, 141] width 25 height 8
click at [628, 373] on div "Cancel Save Google Sheets Sync data with Google Sheets Not connected Connect to…" at bounding box center [1036, 336] width 426 height 582
